Goal: Task Accomplishment & Management: Use online tool/utility

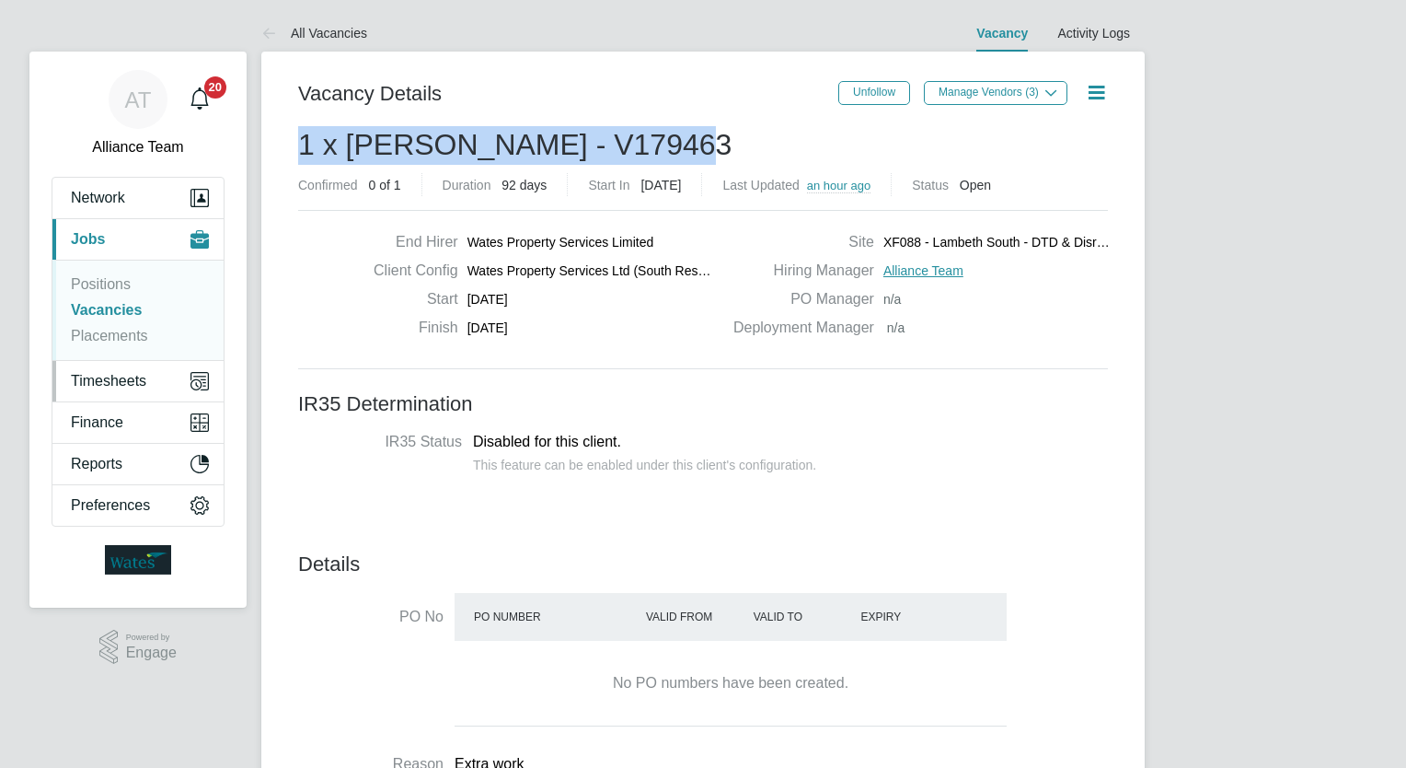
click at [133, 374] on span "Timesheets" at bounding box center [108, 381] width 75 height 17
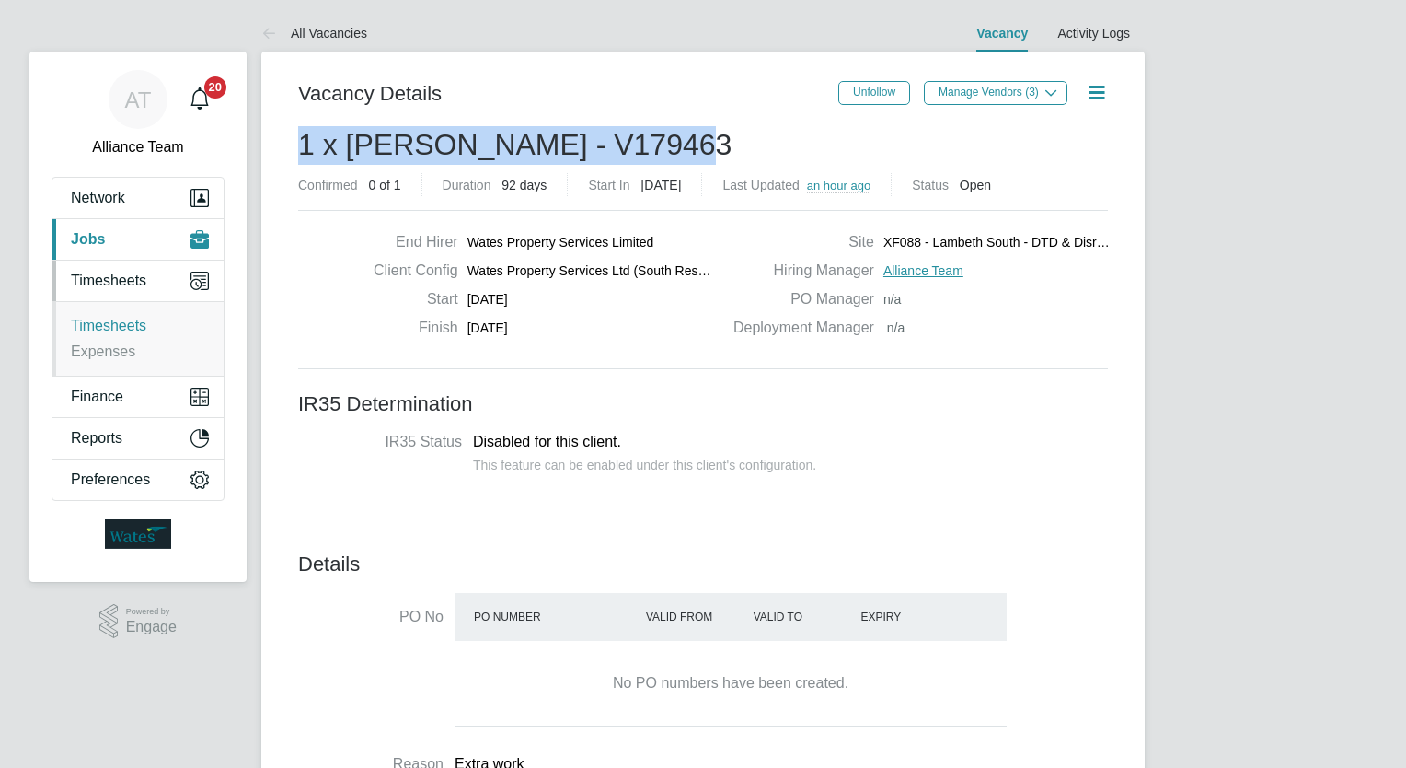
click at [121, 329] on link "Timesheets" at bounding box center [108, 326] width 75 height 16
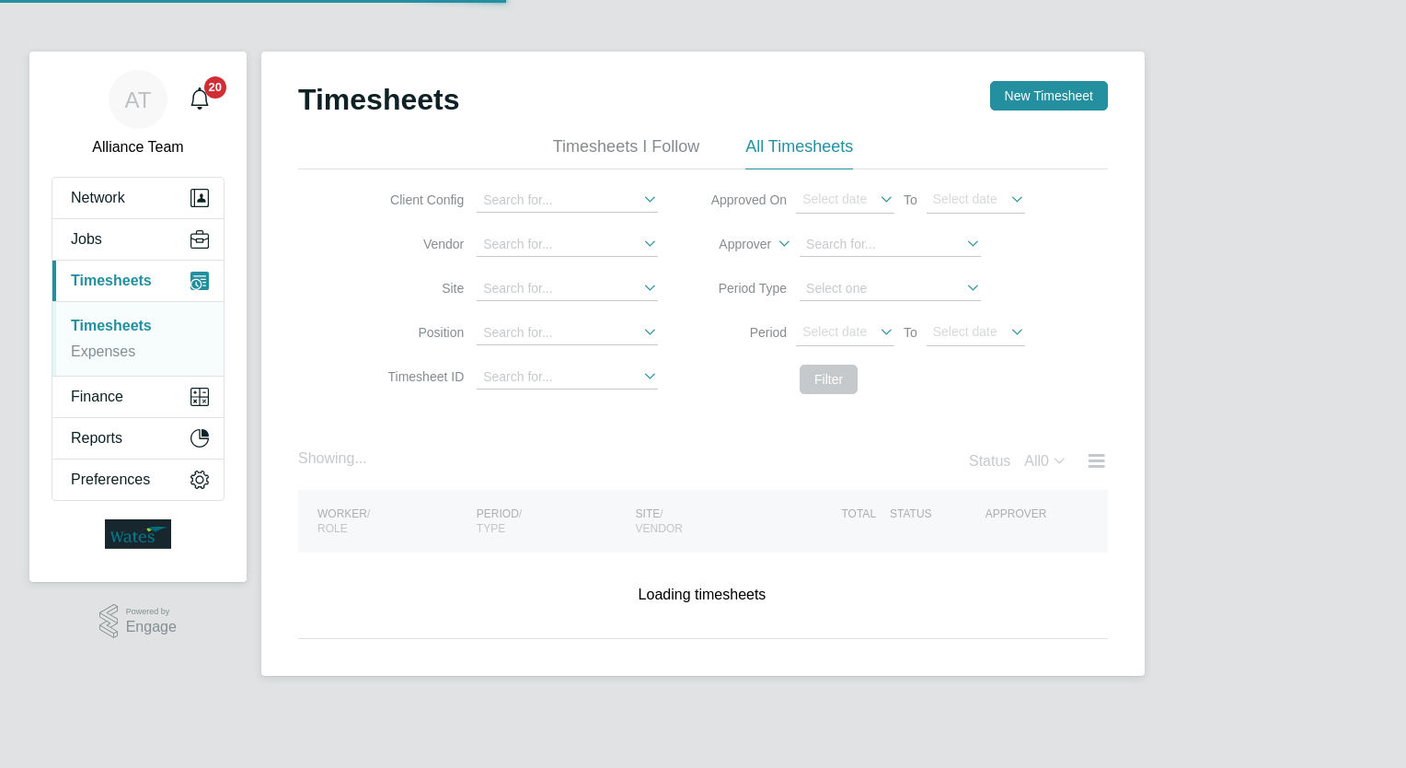
click at [1263, 272] on div "AT Alliance Team Notifications 20 Applications: Network Team Members Businesses…" at bounding box center [703, 352] width 1406 height 705
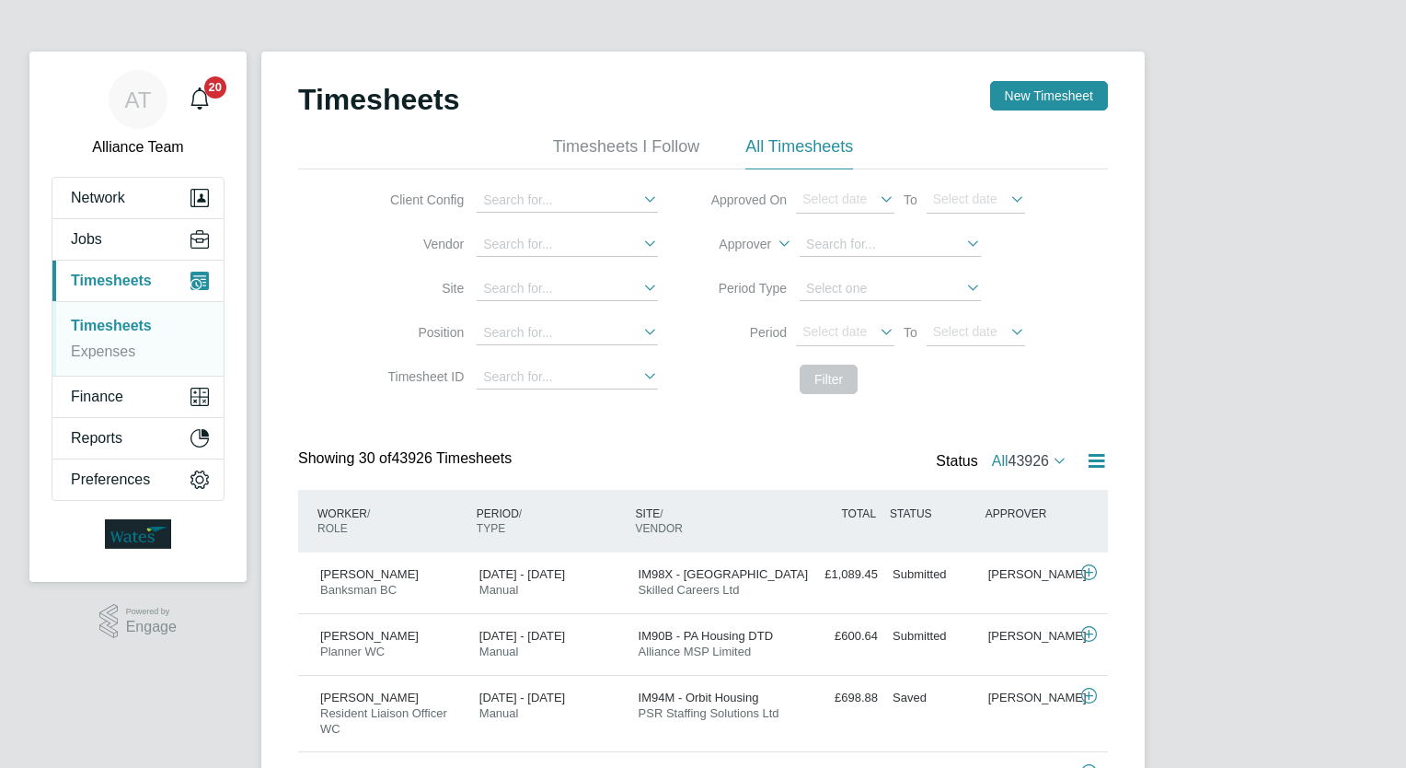
scroll to position [62, 160]
click at [748, 246] on label "Approver" at bounding box center [729, 244] width 83 height 17
click at [740, 262] on li "Worker" at bounding box center [727, 265] width 90 height 24
click at [872, 249] on input at bounding box center [890, 245] width 181 height 24
click at [1022, 270] on b "Mo" at bounding box center [1031, 268] width 18 height 15
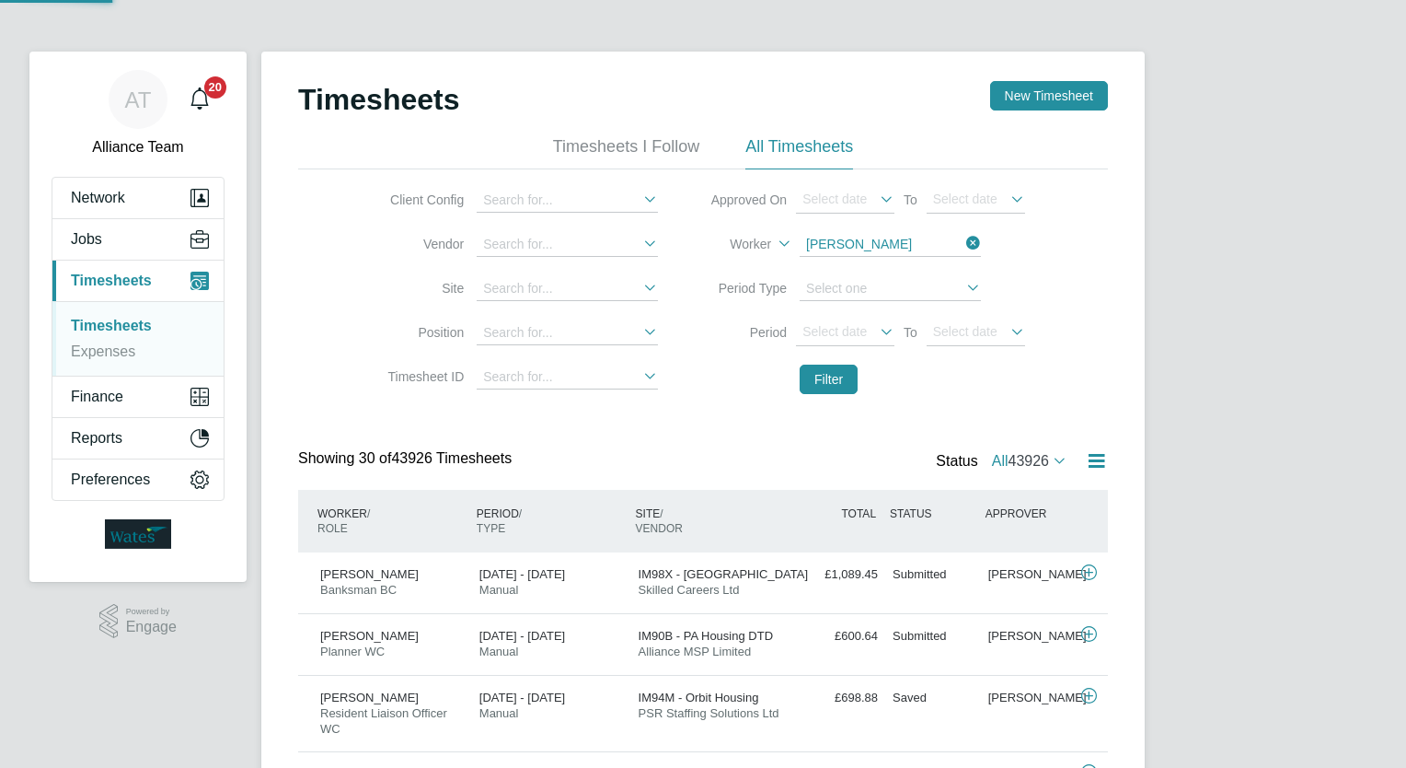
type input "[PERSON_NAME] [PERSON_NAME]"
click at [841, 380] on button "Filter" at bounding box center [829, 378] width 58 height 29
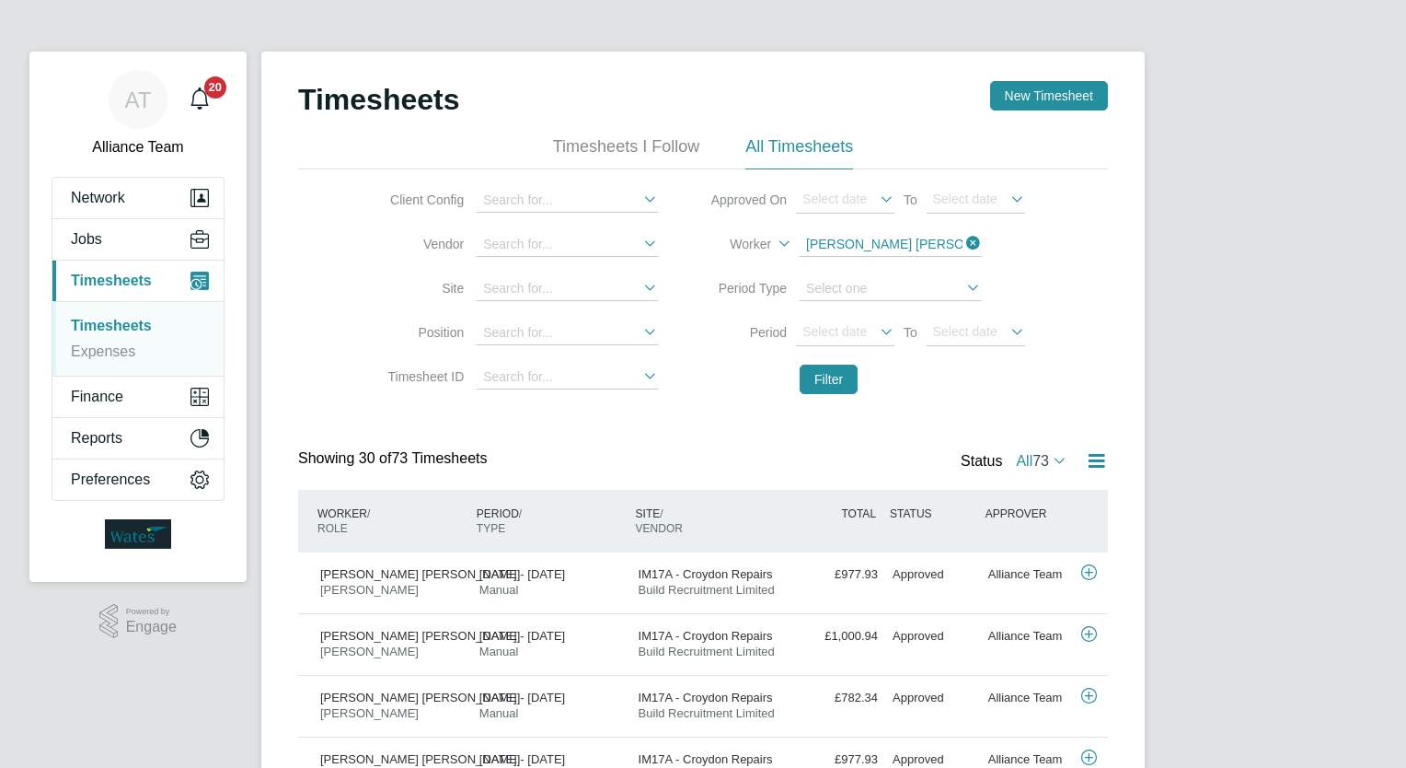
click at [120, 237] on button "Jobs" at bounding box center [137, 239] width 171 height 40
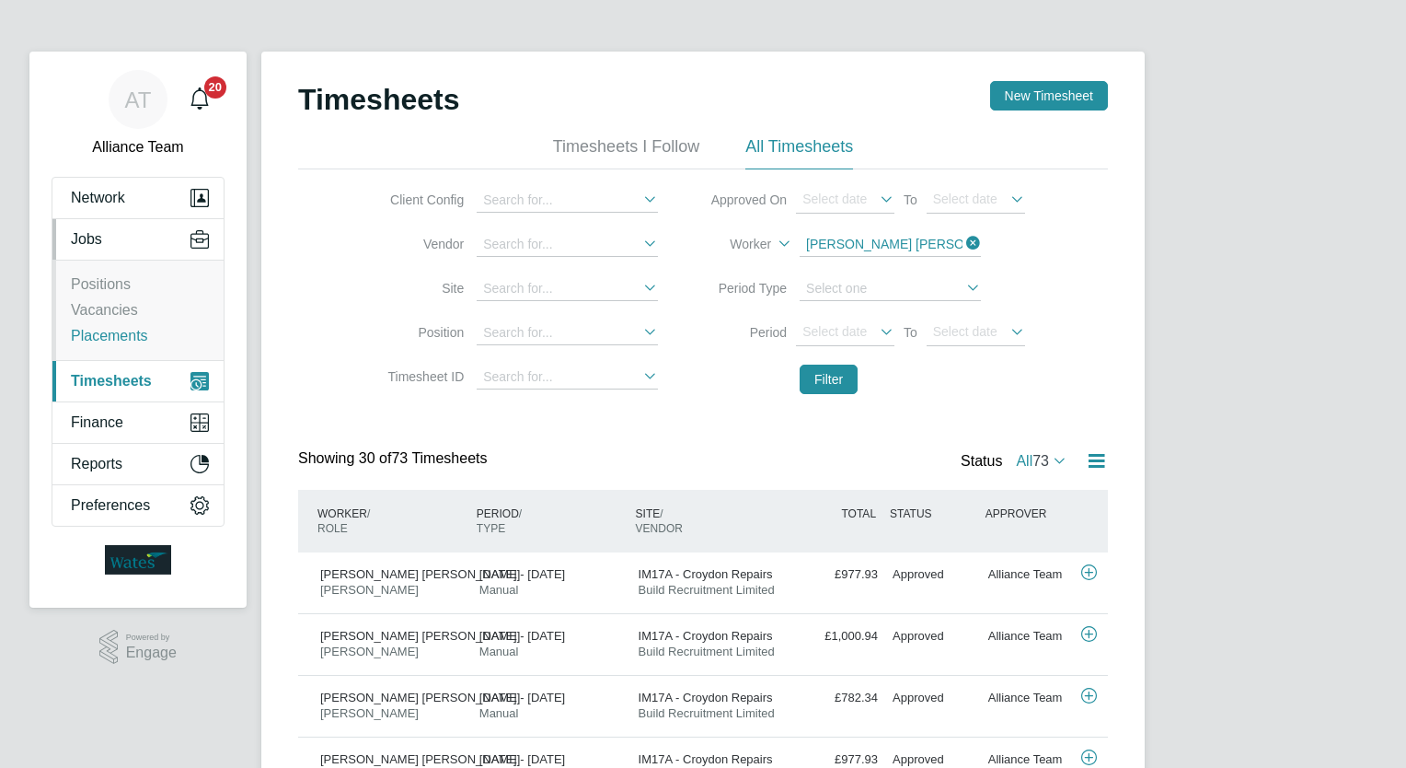
click at [139, 334] on link "Placements" at bounding box center [109, 336] width 77 height 16
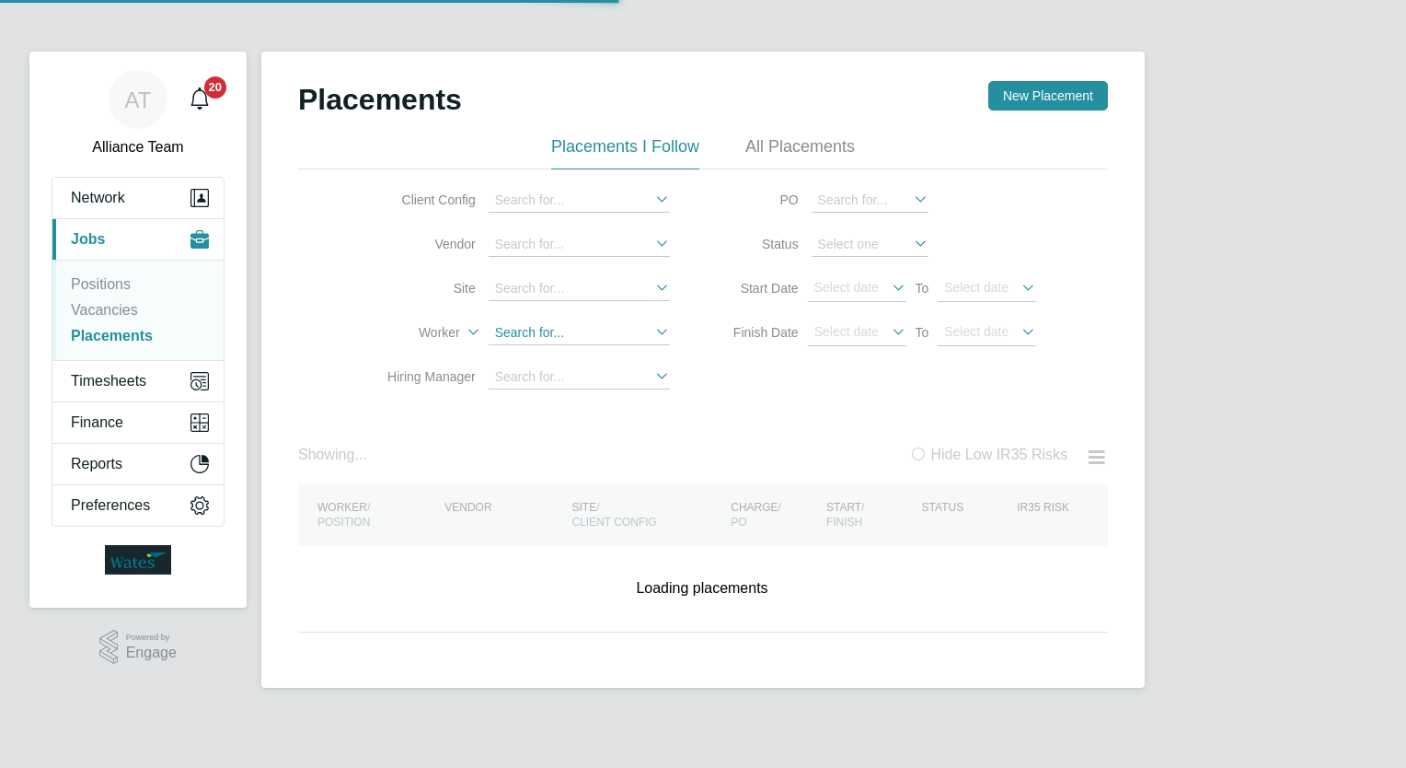
click at [565, 333] on input at bounding box center [579, 333] width 181 height 24
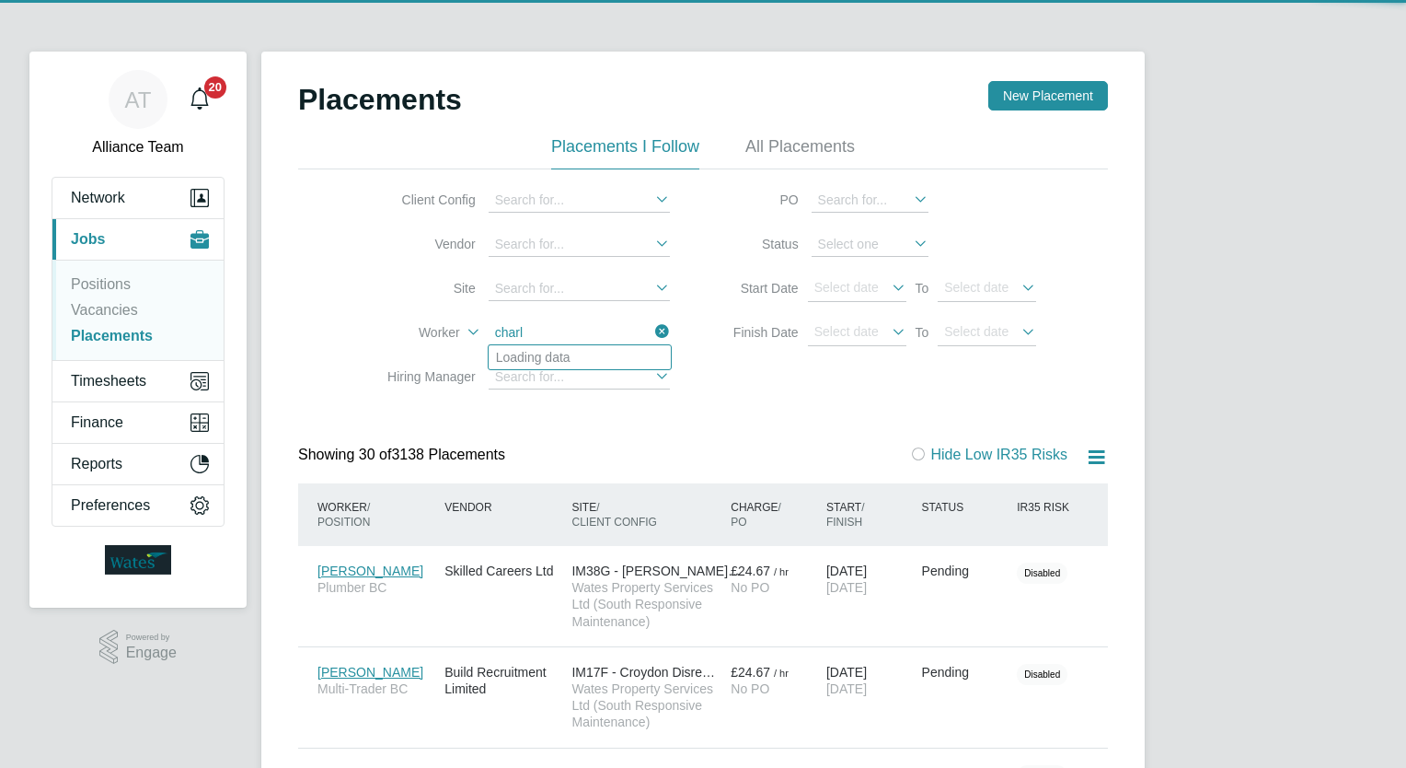
scroll to position [52, 128]
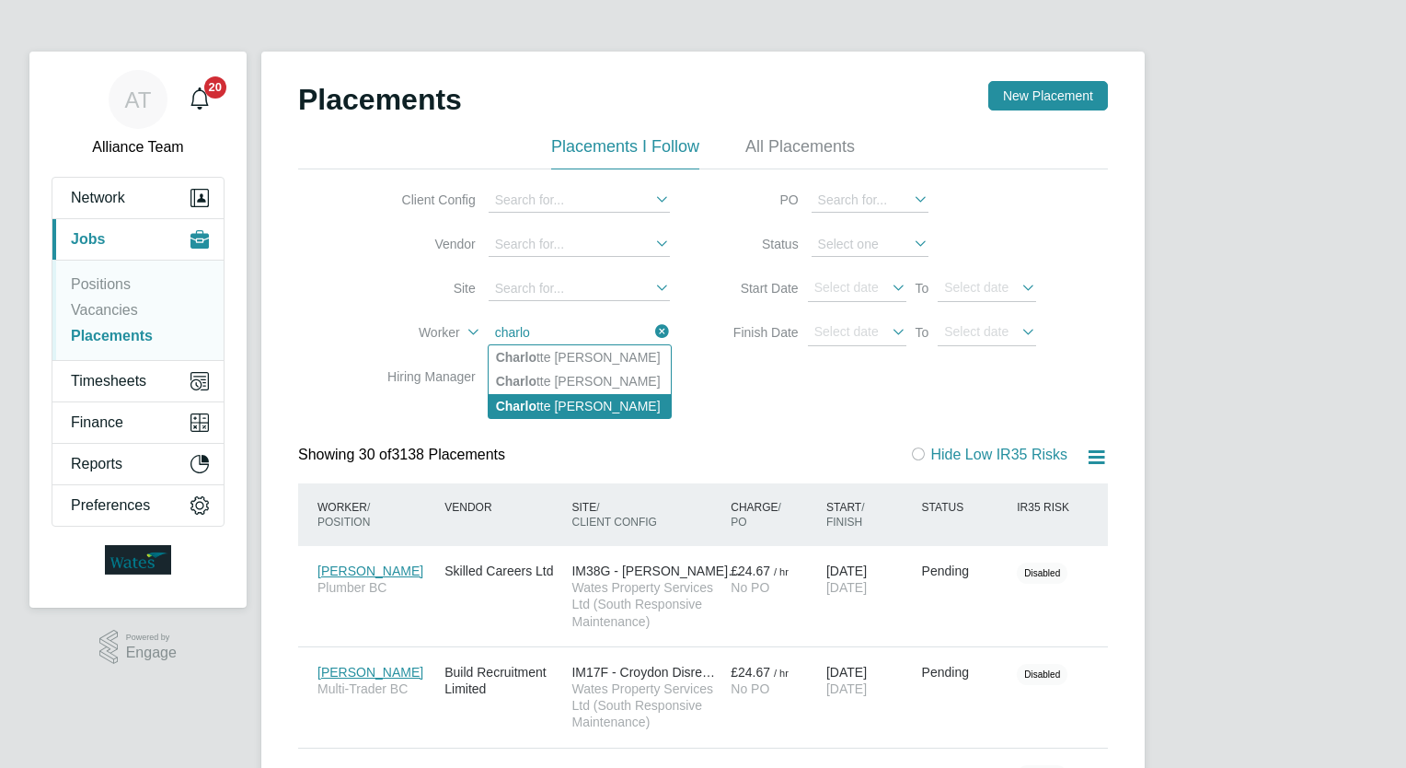
click at [606, 410] on li "Charlo tte [PERSON_NAME]" at bounding box center [580, 406] width 182 height 24
type input "[PERSON_NAME]"
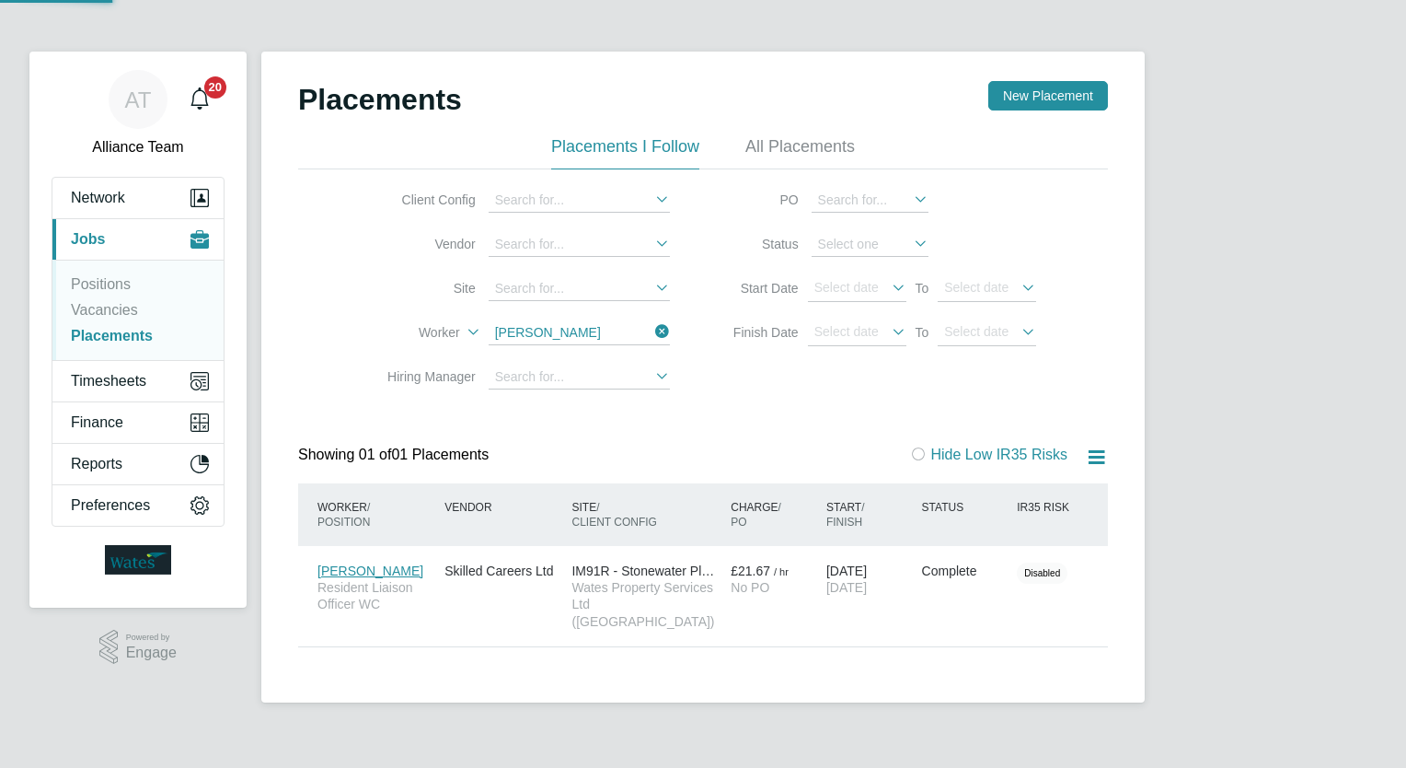
click at [809, 417] on div "Placements New Placement Placements I Follow All Placements Client Config Vendo…" at bounding box center [703, 364] width 810 height 566
click at [1322, 318] on div "AT Alliance Team Notifications 20 Applications: Network Team Members Businesses…" at bounding box center [703, 366] width 1406 height 732
